Goal: Task Accomplishment & Management: Complete application form

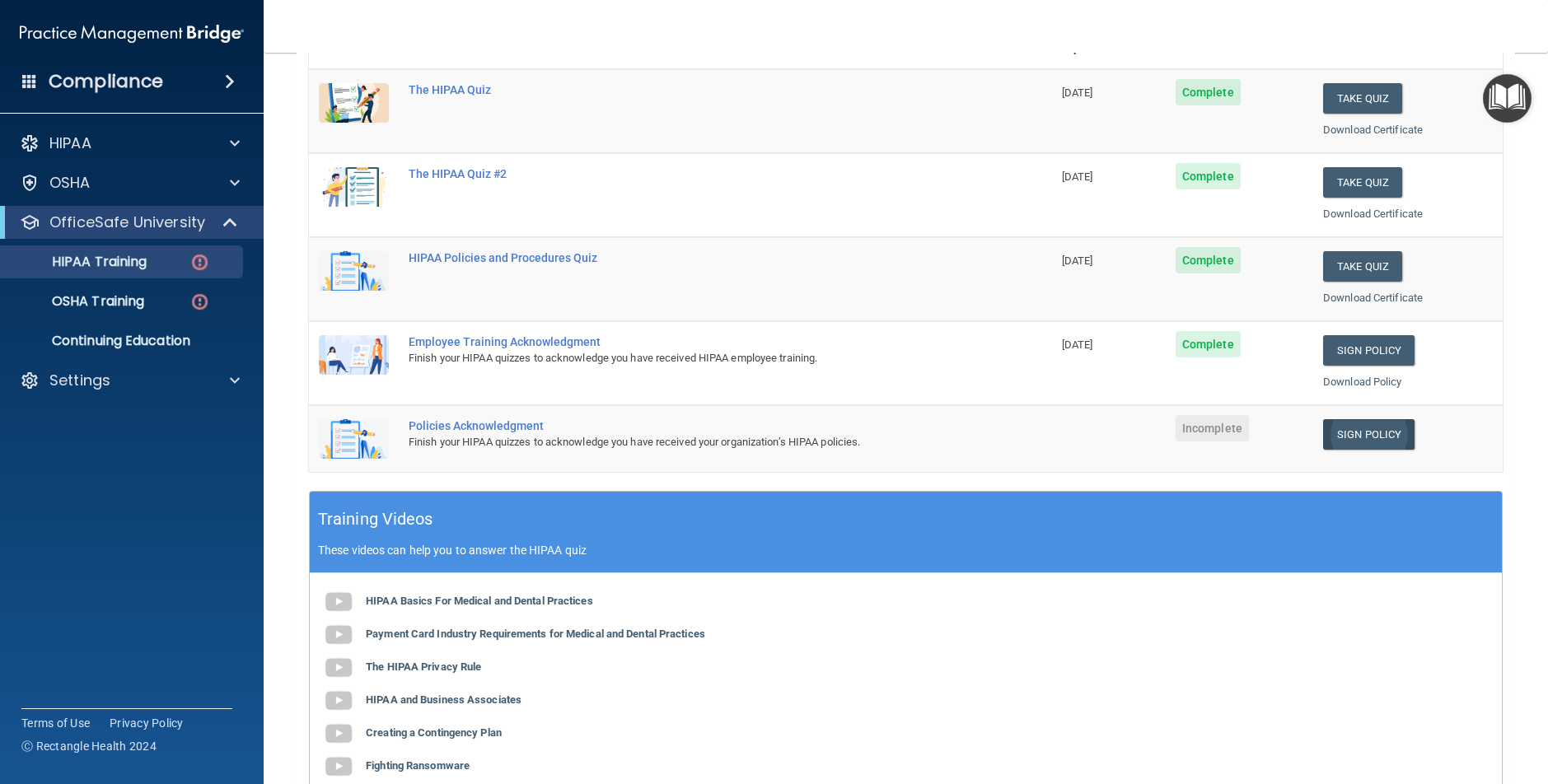
scroll to position [222, 0]
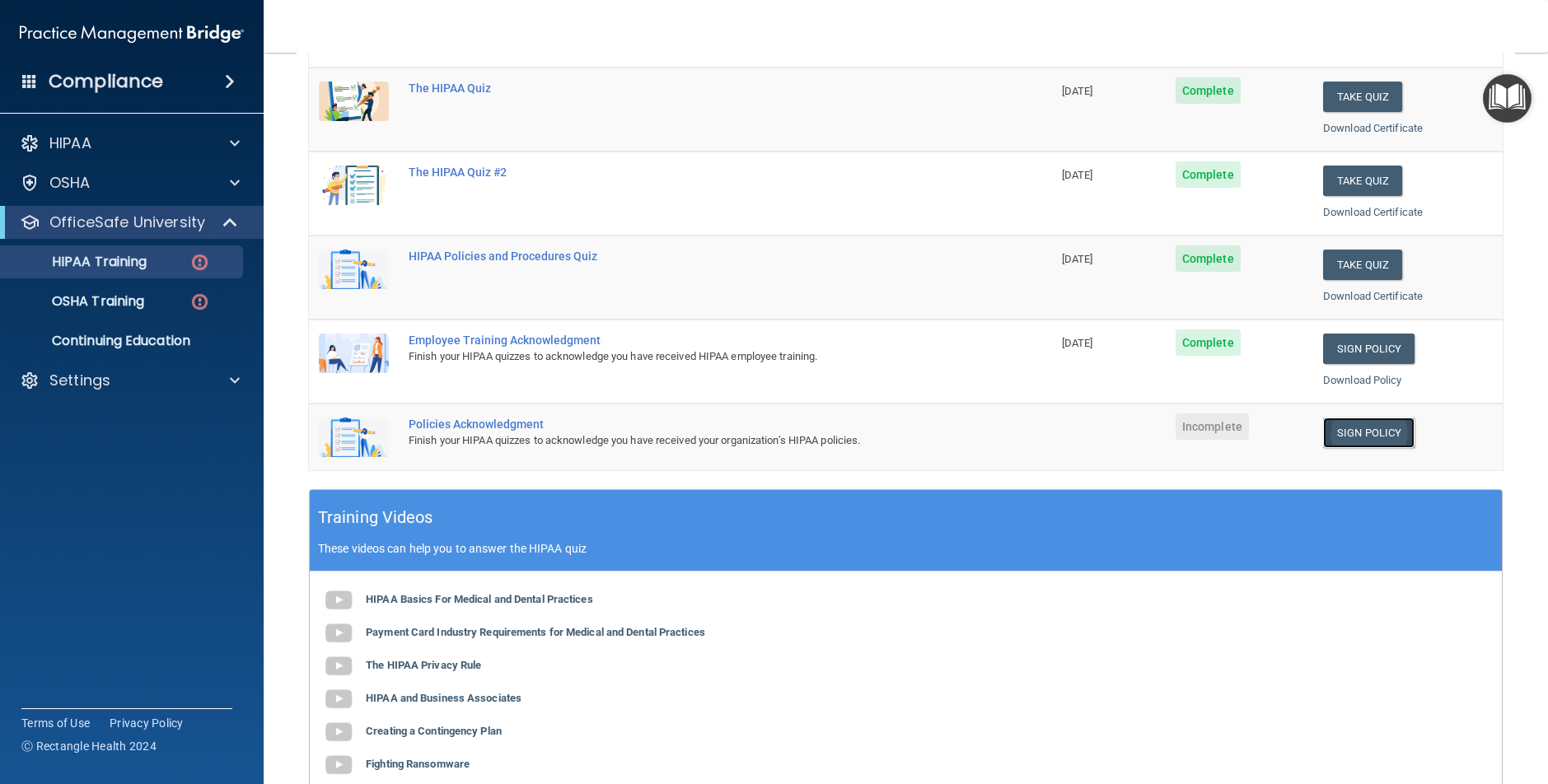
click at [1376, 431] on link "Sign Policy" at bounding box center [1369, 432] width 91 height 30
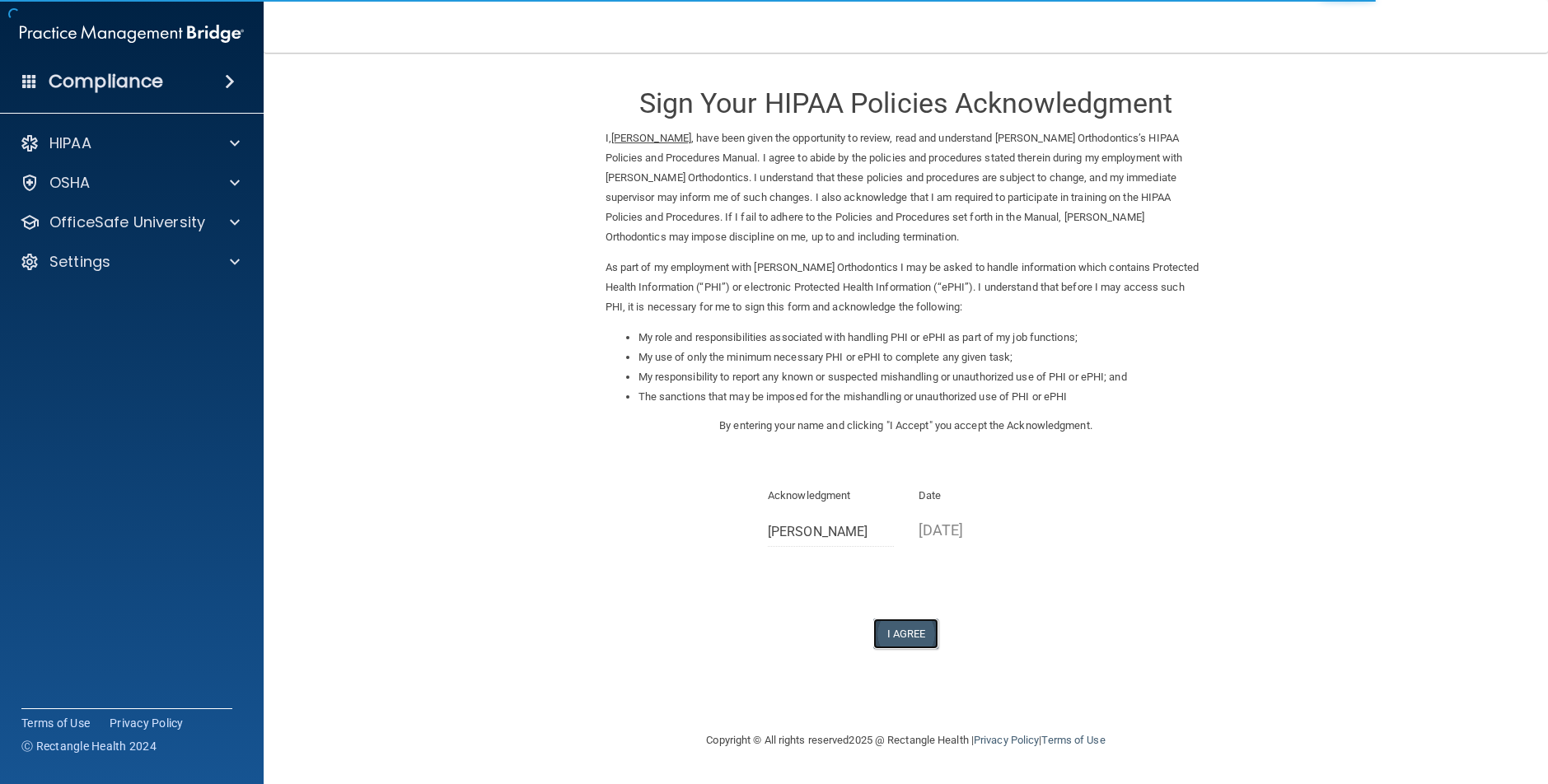
click at [924, 640] on button "I Agree" at bounding box center [906, 634] width 66 height 30
